Goal: Information Seeking & Learning: Find specific fact

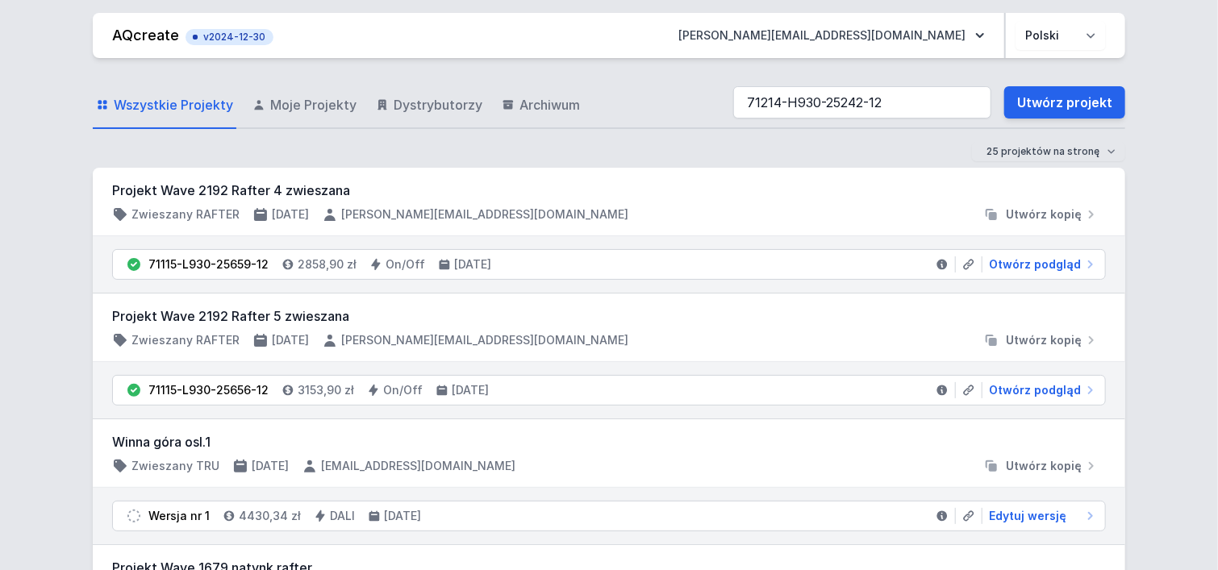
click at [803, 104] on input "71214-H930-25242-12" at bounding box center [862, 102] width 258 height 32
click at [802, 101] on input "71214-H930-25242-12" at bounding box center [862, 102] width 258 height 32
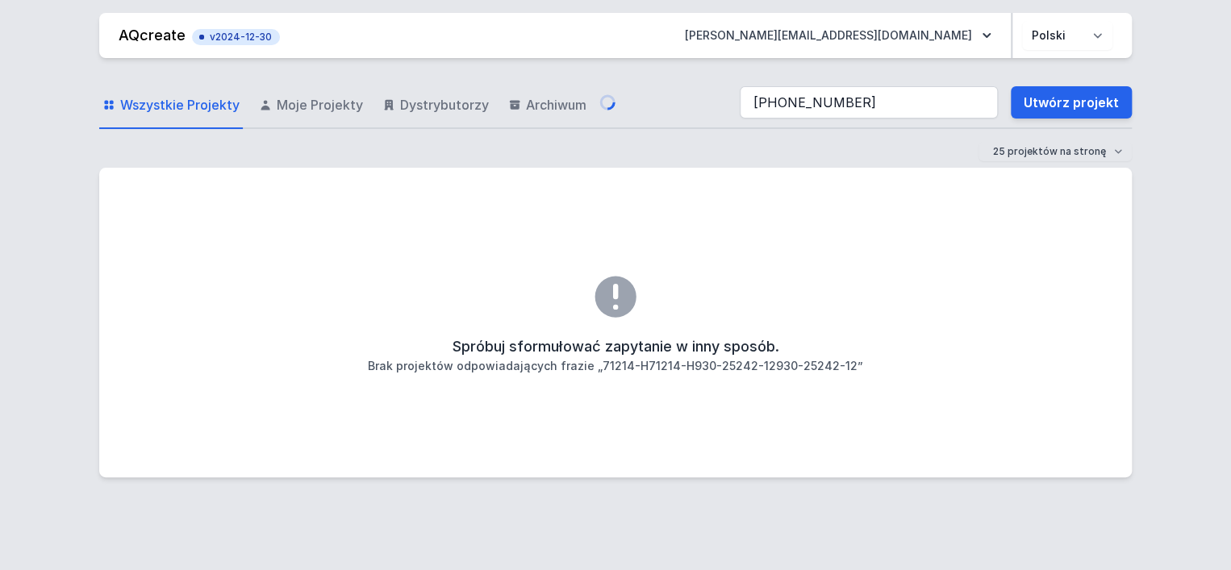
type input "[PHONE_NUMBER]"
click at [975, 105] on input "[PHONE_NUMBER]" at bounding box center [868, 102] width 258 height 32
type input "7"
